Goal: Use online tool/utility: Utilize a website feature to perform a specific function

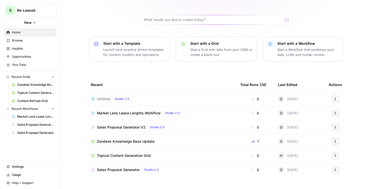
scroll to position [44, 0]
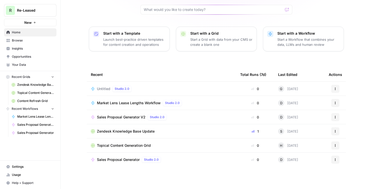
click at [54, 77] on button "Recent Grids" at bounding box center [30, 77] width 52 height 8
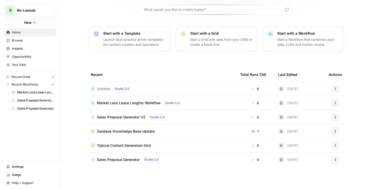
click at [54, 77] on button "Recent Grids" at bounding box center [30, 77] width 52 height 8
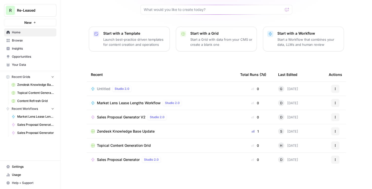
click at [52, 109] on icon "button" at bounding box center [53, 109] width 4 height 4
click at [125, 145] on span "Topical Content Generation Grid" at bounding box center [124, 145] width 54 height 5
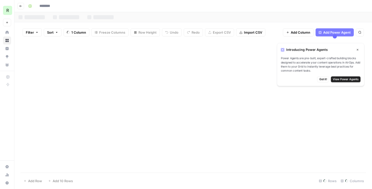
type input "**********"
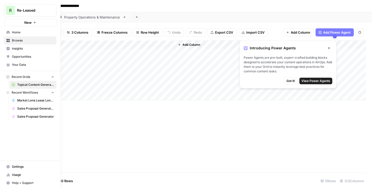
click at [19, 40] on span "Browse" at bounding box center [33, 40] width 42 height 5
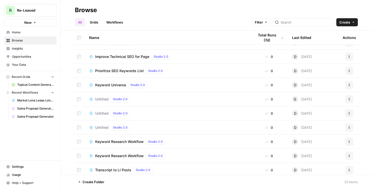
scroll to position [282, 0]
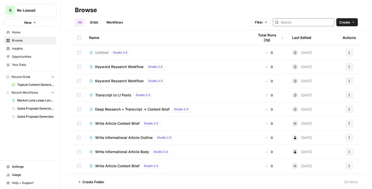
click at [295, 25] on div at bounding box center [303, 22] width 61 height 8
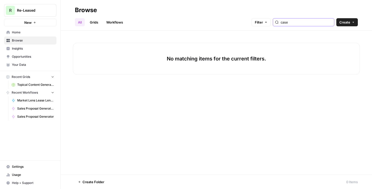
type input "case"
click at [111, 27] on header "Browse All Grids Workflows Filter case Create" at bounding box center [216, 15] width 311 height 31
click at [112, 24] on link "Workflows" at bounding box center [114, 22] width 23 height 8
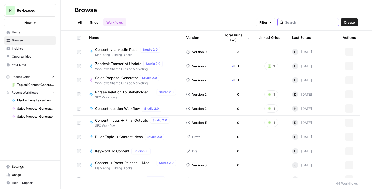
click at [326, 23] on input "search" at bounding box center [310, 22] width 51 height 5
type input "case"
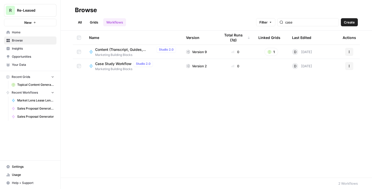
click at [108, 67] on span "Marketing Building Blocks" at bounding box center [125, 69] width 60 height 5
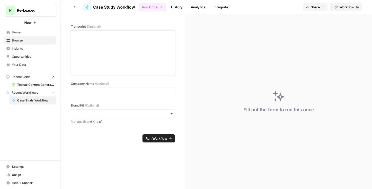
click at [108, 67] on div at bounding box center [122, 53] width 97 height 40
click at [111, 43] on div "To enrich screen reader interactions, please activate Accessibility in Grammarl…" at bounding box center [122, 53] width 97 height 40
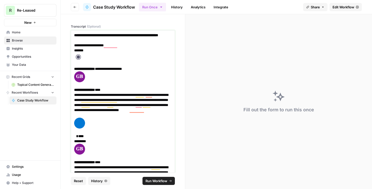
click at [97, 59] on p "**********" at bounding box center [122, 62] width 97 height 18
drag, startPoint x: 80, startPoint y: 43, endPoint x: 71, endPoint y: 36, distance: 11.7
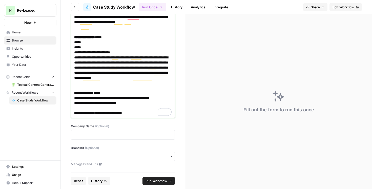
scroll to position [6413, 0]
click at [88, 136] on p at bounding box center [122, 134] width 97 height 5
click at [157, 182] on span "Run Workflow" at bounding box center [156, 180] width 22 height 5
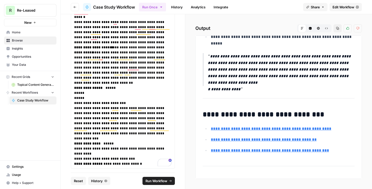
scroll to position [1777, 0]
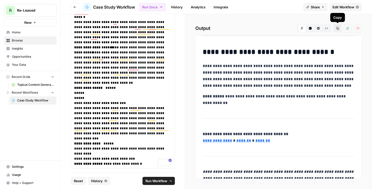
click at [337, 29] on icon "button" at bounding box center [337, 28] width 3 height 3
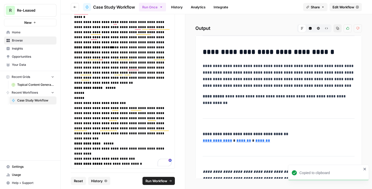
click at [337, 31] on button "Copy" at bounding box center [337, 28] width 8 height 8
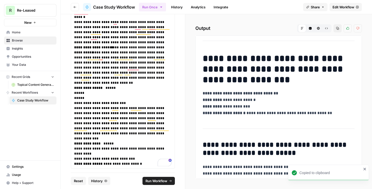
scroll to position [0, 0]
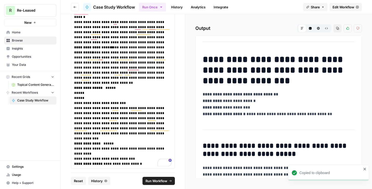
click at [337, 29] on icon "button" at bounding box center [337, 28] width 3 height 3
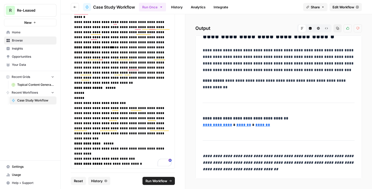
scroll to position [6464, 0]
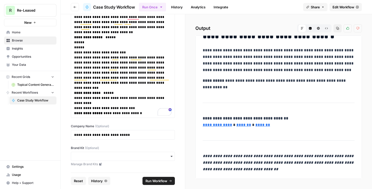
click at [170, 157] on icon "button" at bounding box center [171, 156] width 4 height 4
click at [173, 156] on icon "button" at bounding box center [171, 156] width 4 height 4
click at [171, 156] on icon "button" at bounding box center [171, 156] width 2 height 1
click at [111, 170] on div "Re-Leased" at bounding box center [122, 170] width 103 height 10
click at [79, 180] on span "Reset" at bounding box center [78, 180] width 9 height 5
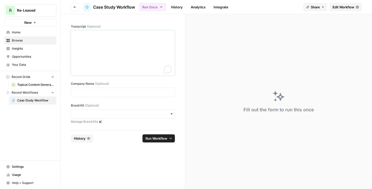
click at [137, 54] on div "To enrich screen reader interactions, please activate Accessibility in Grammarl…" at bounding box center [122, 53] width 97 height 40
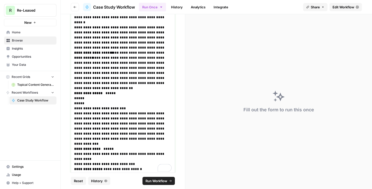
scroll to position [6123, 0]
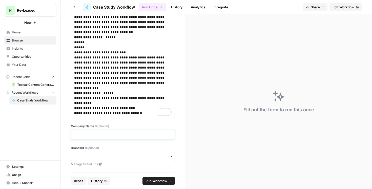
click at [108, 134] on p at bounding box center [122, 134] width 97 height 5
click at [114, 157] on input "Brand Kit (Optional)" at bounding box center [122, 156] width 97 height 5
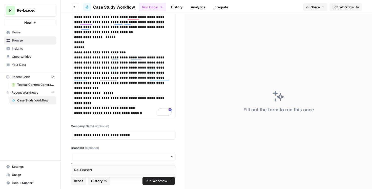
click at [96, 167] on div "Re-Leased" at bounding box center [122, 170] width 103 height 10
click at [164, 182] on span "Run Workflow" at bounding box center [156, 180] width 22 height 5
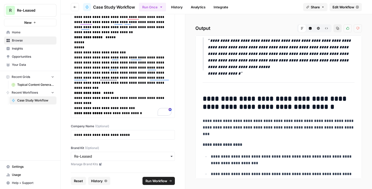
scroll to position [0, 0]
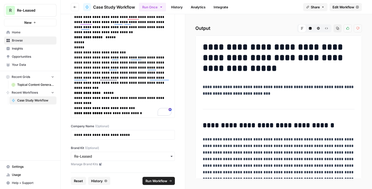
click at [316, 95] on p "**********" at bounding box center [279, 90] width 152 height 13
click at [315, 96] on p "**********" at bounding box center [279, 90] width 152 height 13
click at [337, 30] on button "Copy" at bounding box center [337, 28] width 8 height 8
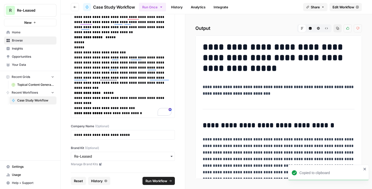
drag, startPoint x: 336, startPoint y: 26, endPoint x: 349, endPoint y: 26, distance: 13.4
click at [336, 26] on button "Copy" at bounding box center [337, 28] width 8 height 8
